Goal: Check status

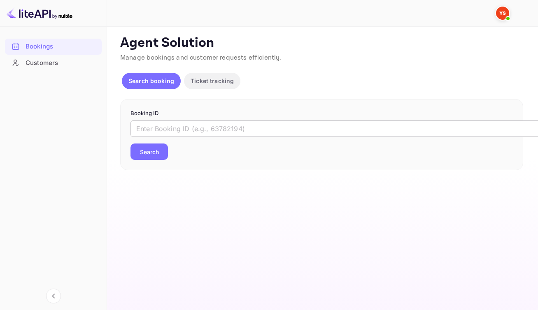
click at [251, 137] on input "text" at bounding box center [337, 129] width 412 height 16
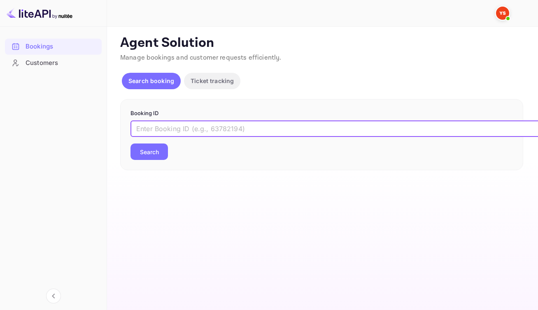
paste input "8900871"
type input "8900871"
click at [157, 160] on button "Search" at bounding box center [149, 152] width 37 height 16
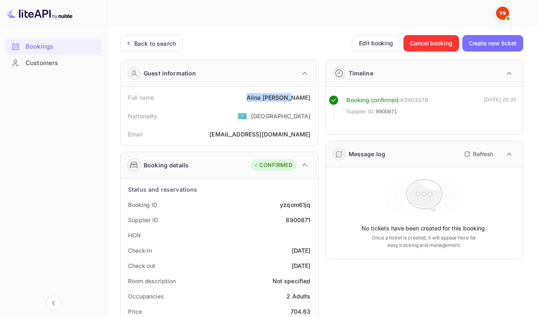
click at [309, 103] on div "Full name [PERSON_NAME]" at bounding box center [219, 97] width 191 height 15
copy div "[PERSON_NAME]"
drag, startPoint x: 278, startPoint y: 209, endPoint x: 310, endPoint y: 211, distance: 31.8
click at [310, 211] on div "Booking ID yzqom61jq" at bounding box center [219, 204] width 191 height 15
copy div "yzqom61jq"
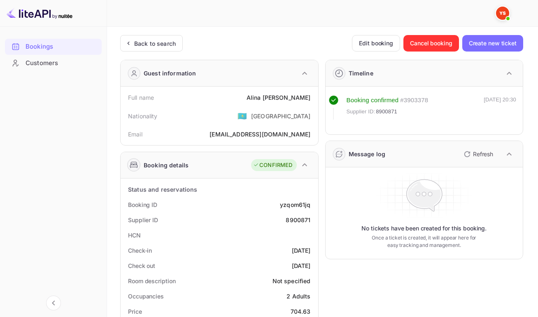
click at [296, 224] on div "8900871" at bounding box center [298, 219] width 25 height 9
copy div "8900871"
drag, startPoint x: 274, startPoint y: 255, endPoint x: 312, endPoint y: 259, distance: 37.6
click at [312, 258] on div "Check-in [DATE]" at bounding box center [219, 249] width 191 height 15
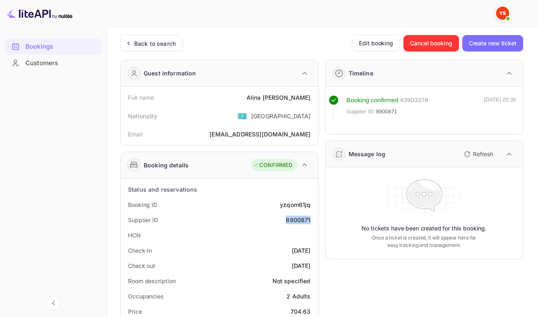
copy div "[DATE]"
drag, startPoint x: 275, startPoint y: 273, endPoint x: 308, endPoint y: 272, distance: 32.9
click at [308, 270] on div "[DATE]" at bounding box center [301, 265] width 19 height 9
copy div "[DATE]"
